Goal: Transaction & Acquisition: Obtain resource

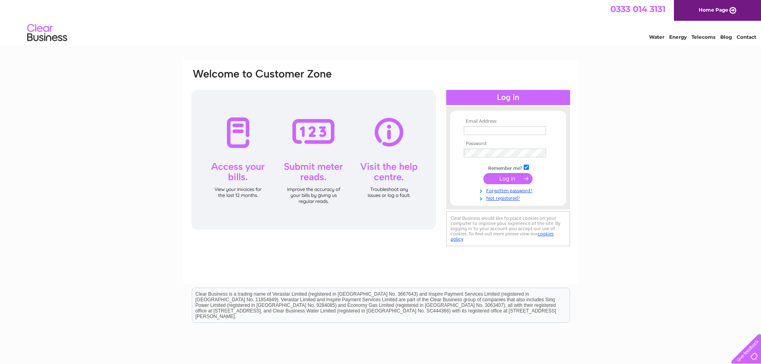
type input "[PERSON_NAME][EMAIL_ADDRESS][DOMAIN_NAME]"
click at [504, 181] on input "submit" at bounding box center [507, 178] width 49 height 11
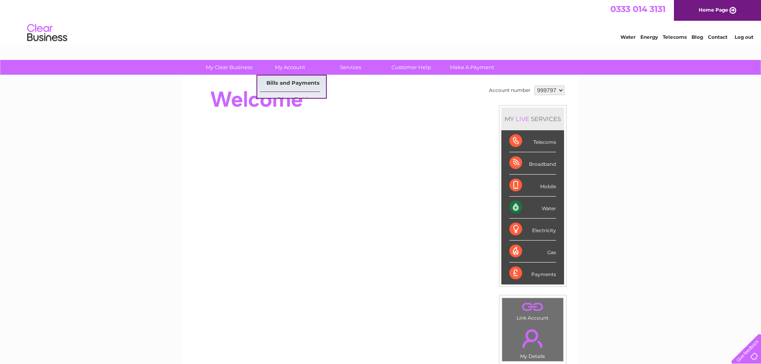
click at [291, 83] on div "My Clear Business Login Details My Details My Preferences Link Account My Accou…" at bounding box center [380, 284] width 761 height 449
click at [290, 82] on link "Bills and Payments" at bounding box center [293, 83] width 66 height 16
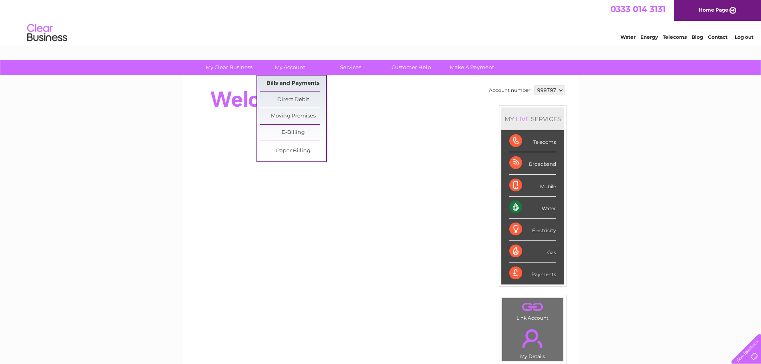
click at [304, 81] on link "Bills and Payments" at bounding box center [293, 83] width 66 height 16
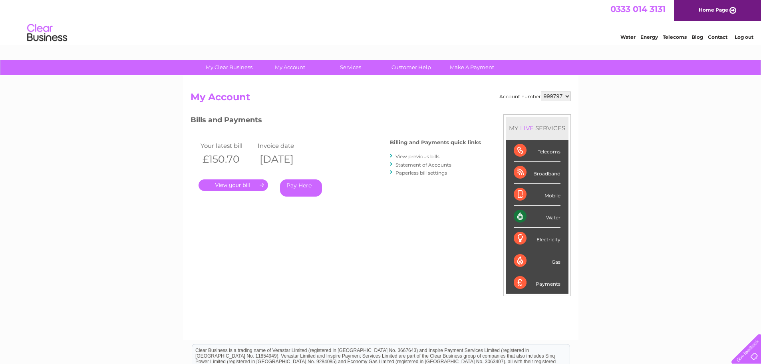
click at [254, 186] on link "." at bounding box center [232, 185] width 69 height 12
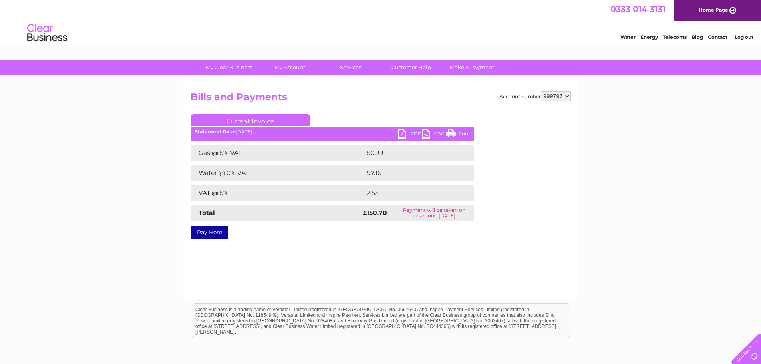
click at [415, 134] on link "PDF" at bounding box center [410, 135] width 24 height 12
